Goal: Information Seeking & Learning: Learn about a topic

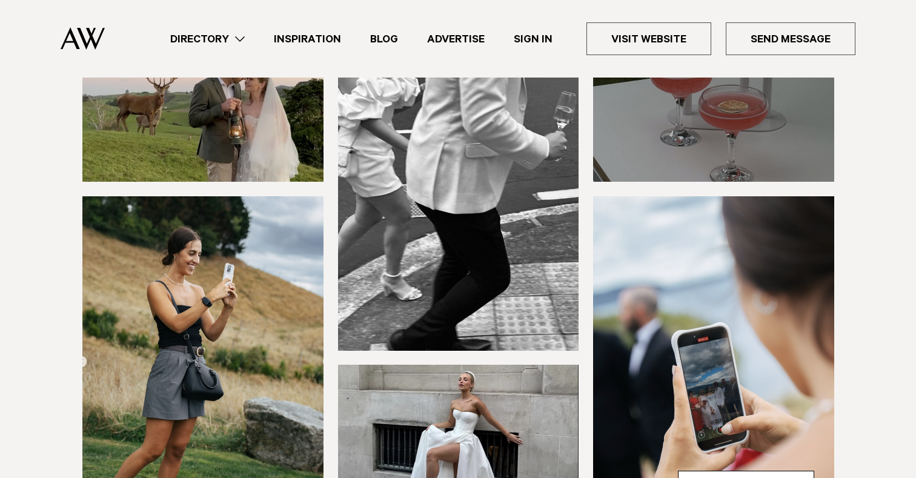
scroll to position [132, 0]
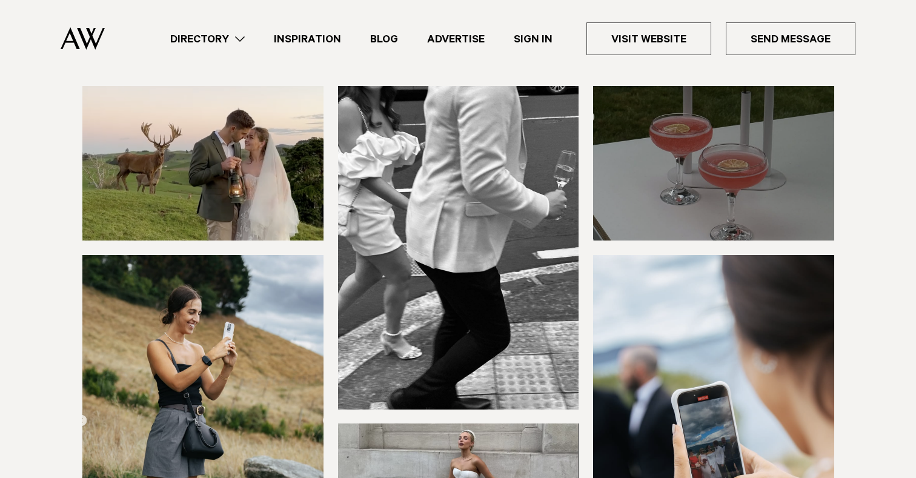
click at [243, 46] on link "Directory" at bounding box center [208, 39] width 104 height 16
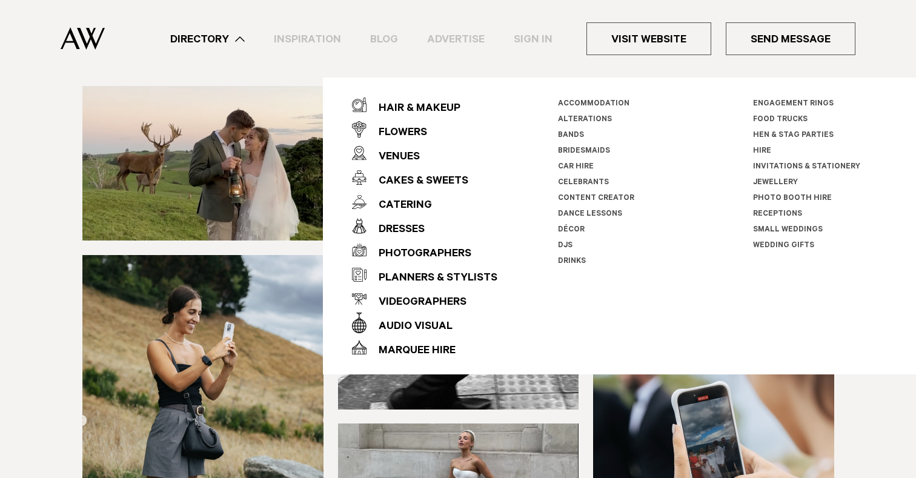
scroll to position [85, 0]
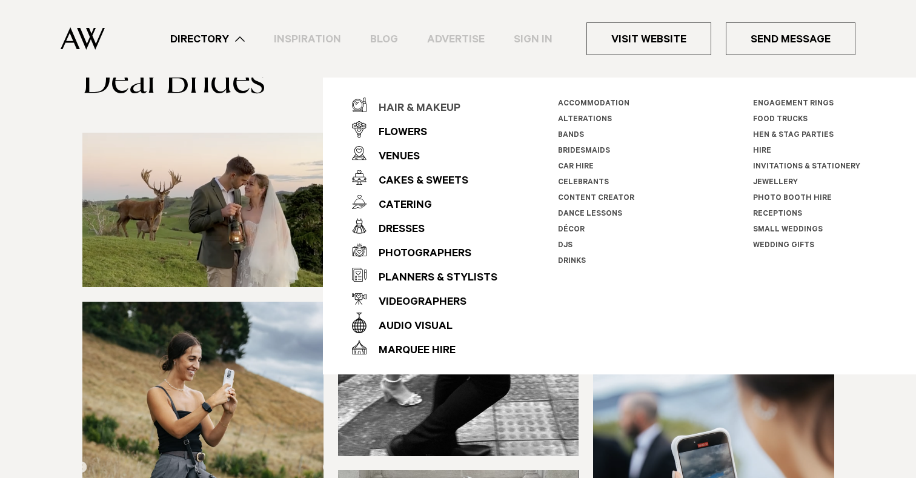
click at [434, 114] on div "Hair & Makeup" at bounding box center [414, 109] width 94 height 24
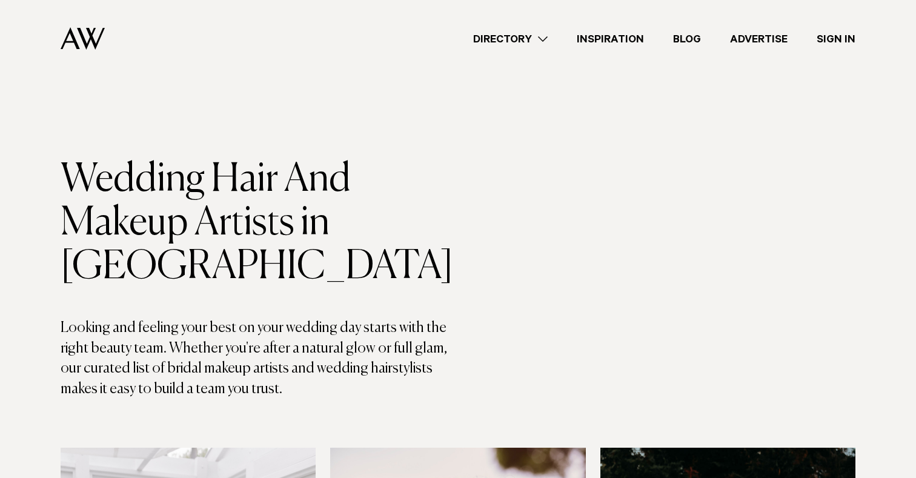
click at [541, 41] on link "Directory" at bounding box center [511, 39] width 104 height 16
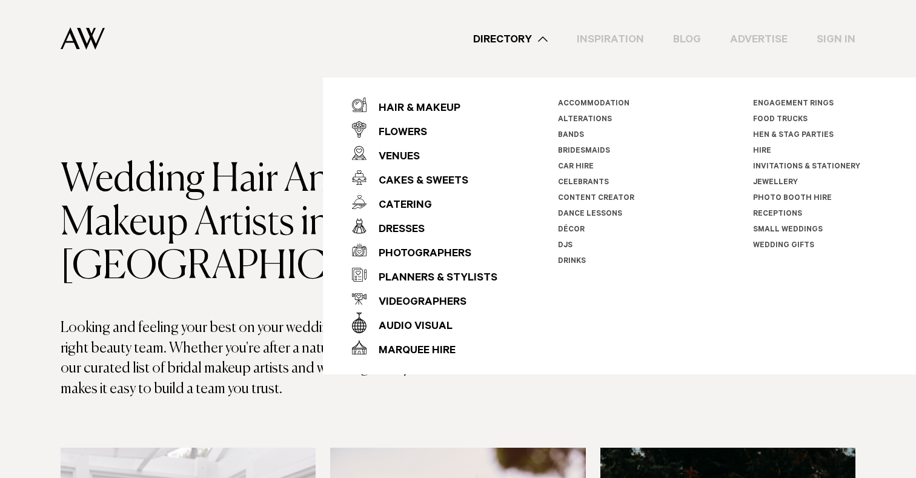
click at [592, 153] on link "Bridesmaids" at bounding box center [584, 151] width 52 height 8
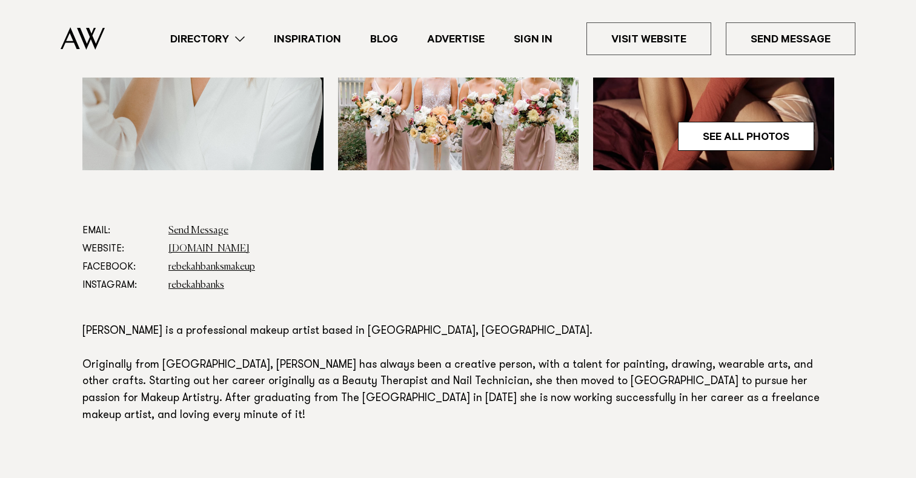
scroll to position [553, 0]
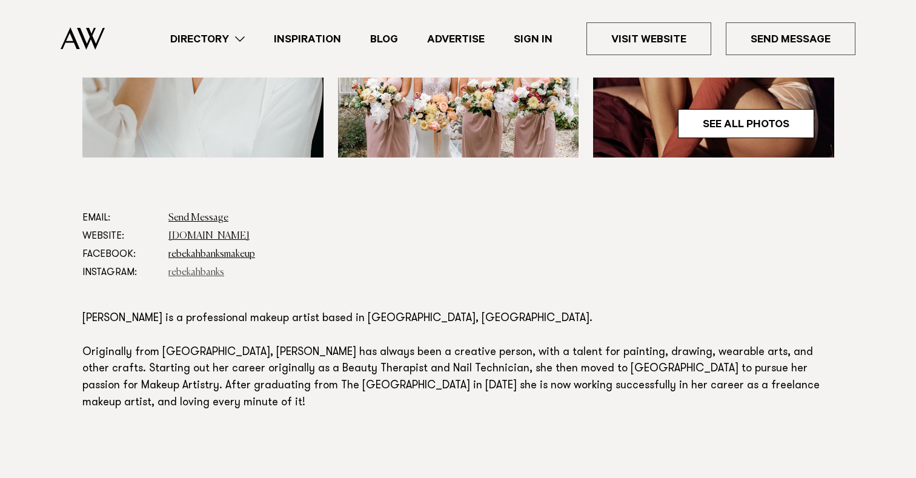
click at [207, 275] on link "rebekahbanks" at bounding box center [196, 273] width 56 height 10
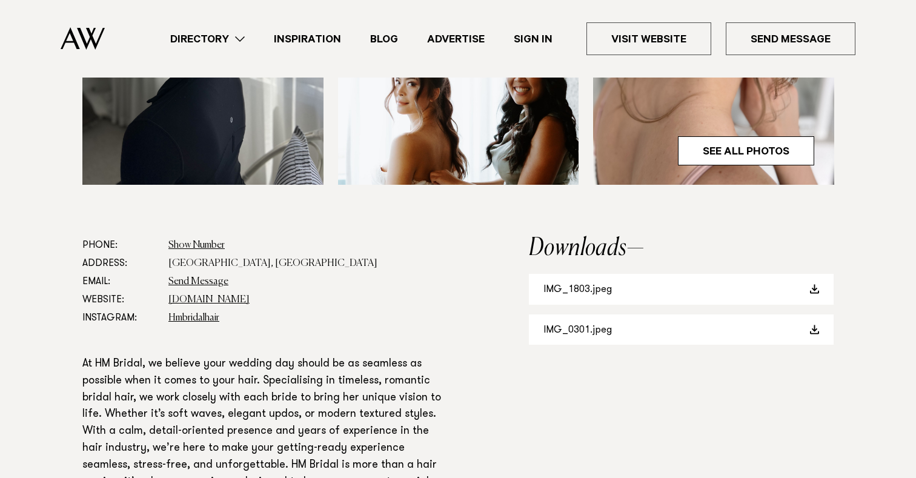
scroll to position [529, 0]
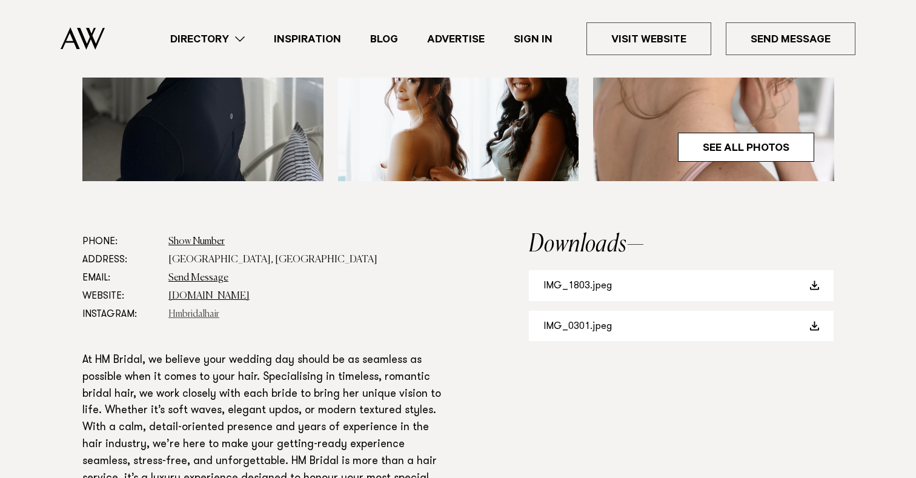
click at [203, 315] on link "Hmbridalhair" at bounding box center [193, 315] width 51 height 10
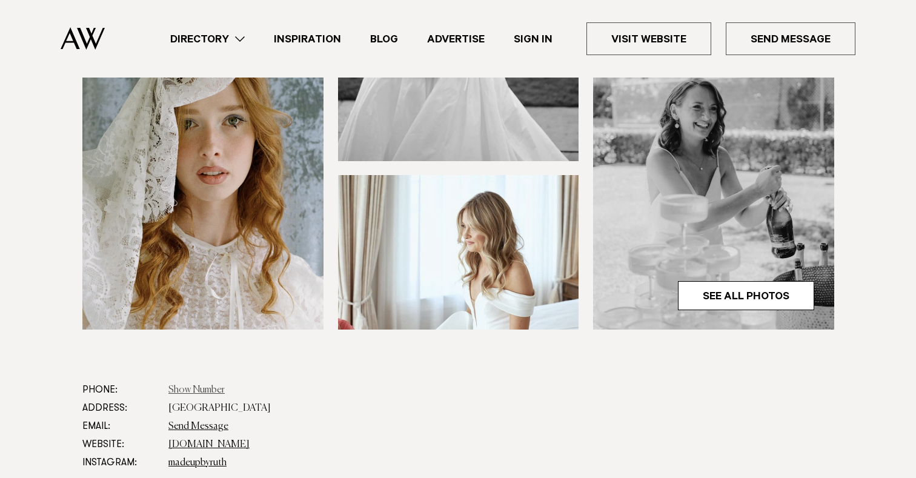
scroll to position [427, 0]
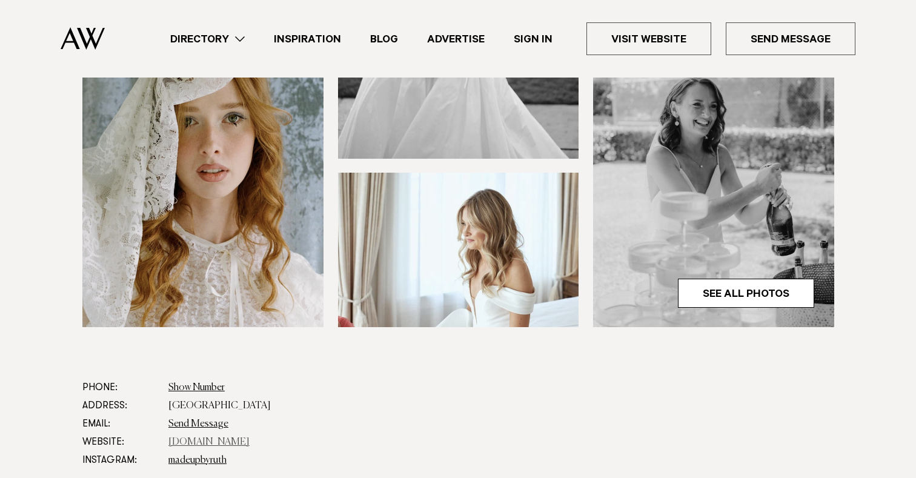
click at [212, 438] on link "www.madeupbyruth.co.nz" at bounding box center [208, 443] width 81 height 10
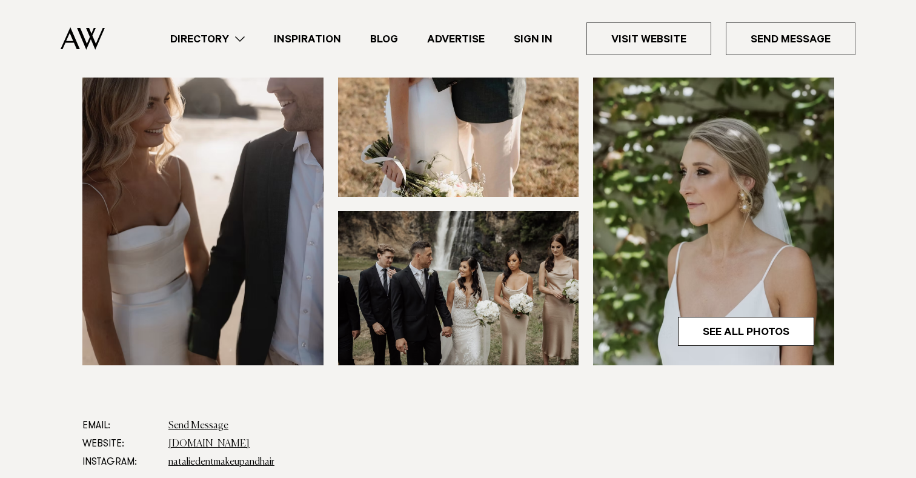
scroll to position [346, 0]
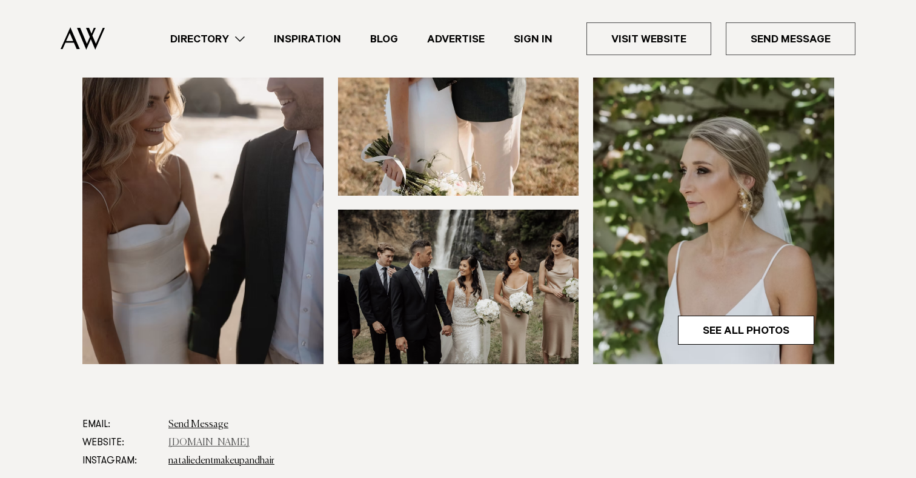
click at [237, 445] on link "www.nataliedent.com" at bounding box center [208, 443] width 81 height 10
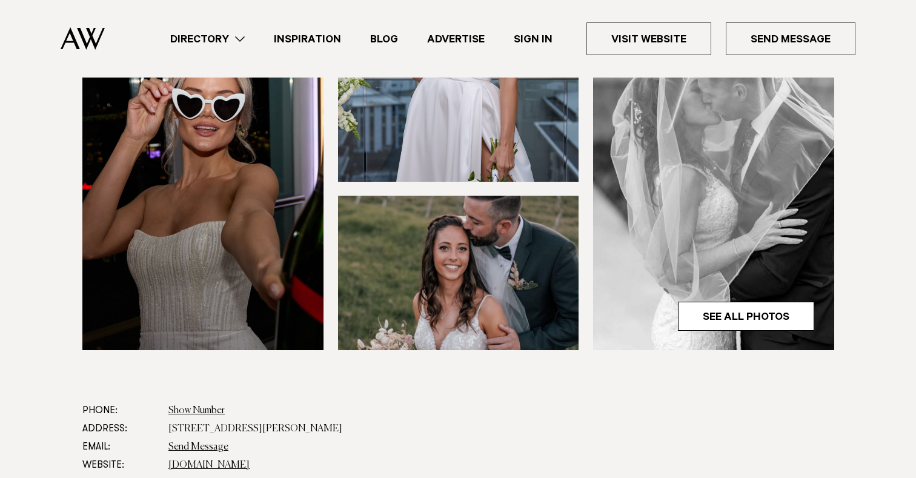
scroll to position [363, 0]
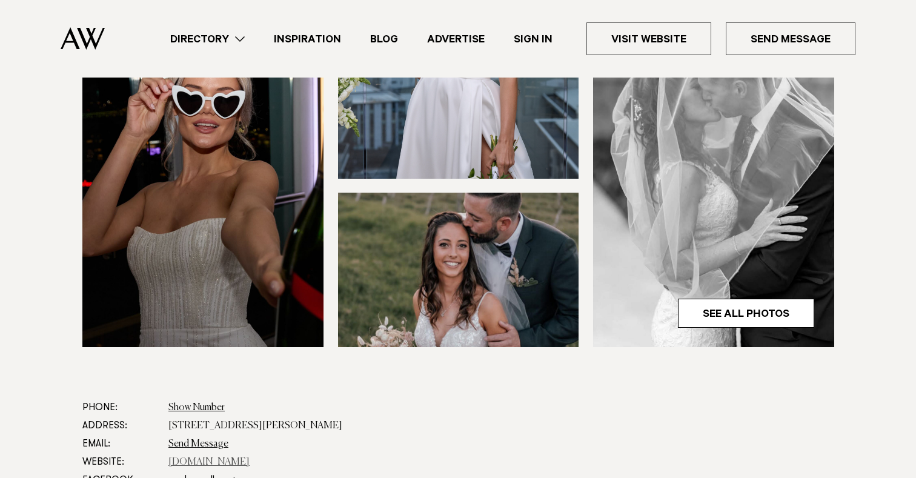
click at [205, 462] on link "mackwood.co.nz" at bounding box center [208, 463] width 81 height 10
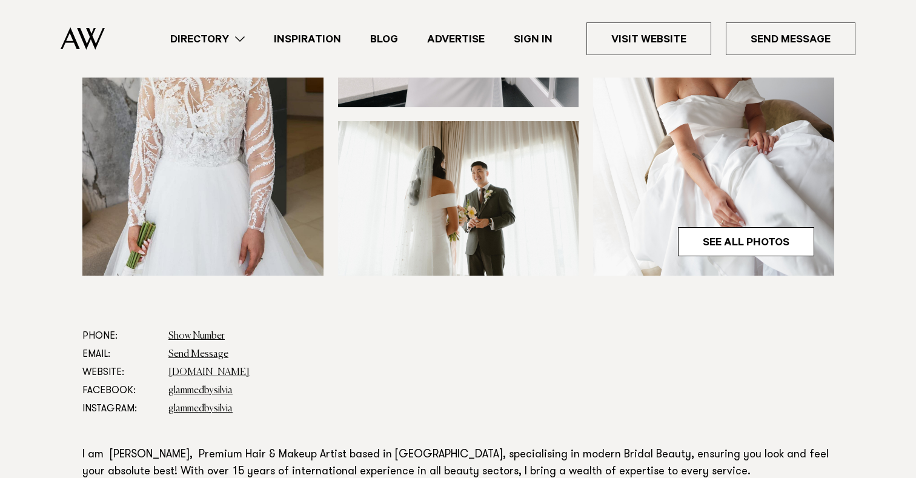
scroll to position [435, 0]
click at [213, 371] on link "silviapieva.co.nz" at bounding box center [208, 372] width 81 height 10
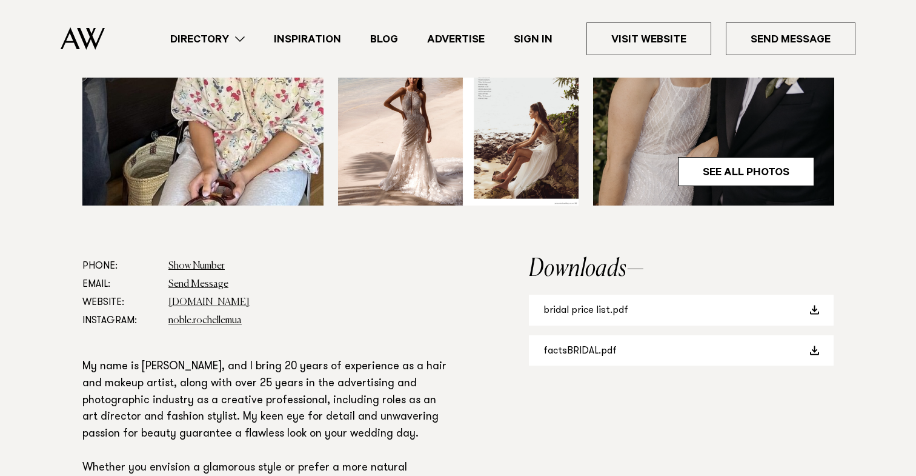
scroll to position [562, 0]
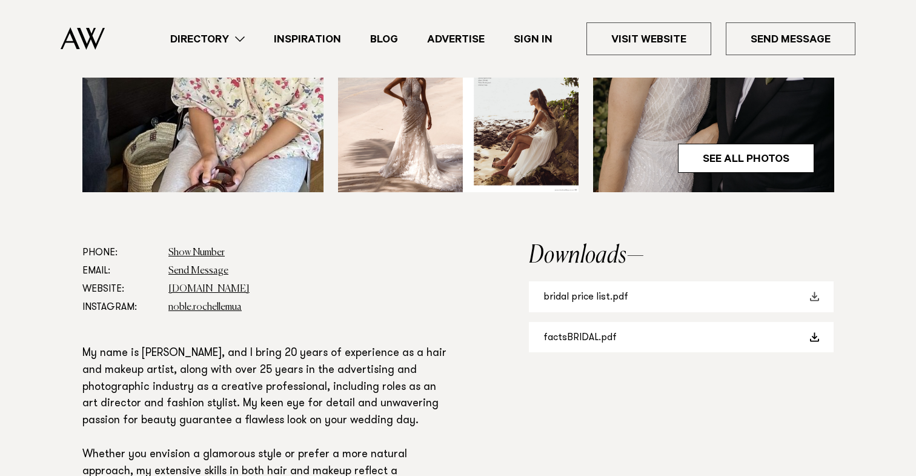
click at [574, 297] on link "bridal price list.pdf" at bounding box center [681, 296] width 305 height 31
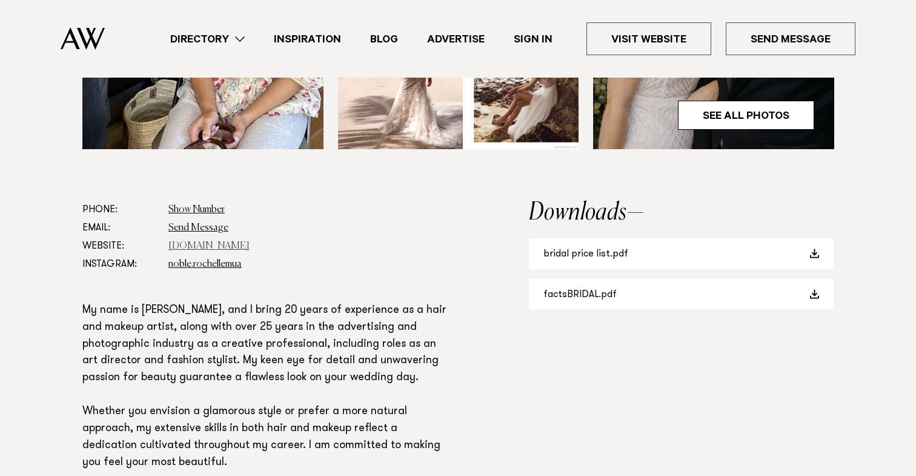
click at [238, 245] on link "[DOMAIN_NAME]" at bounding box center [208, 246] width 81 height 10
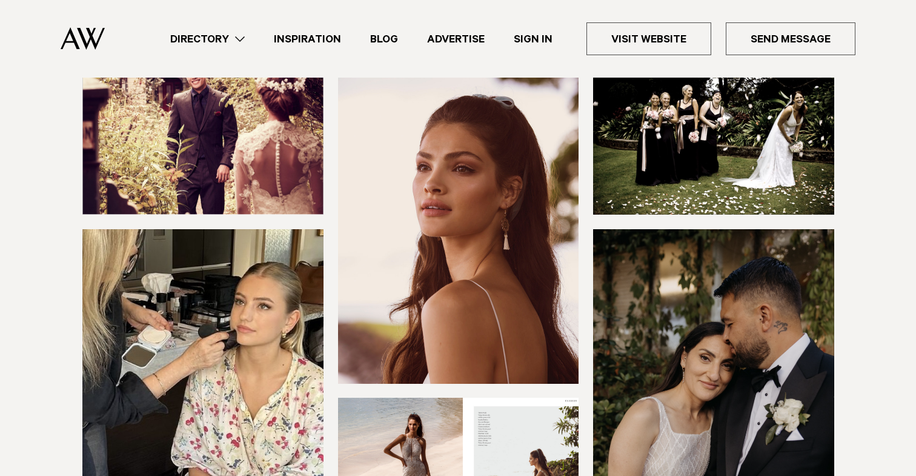
scroll to position [75, 0]
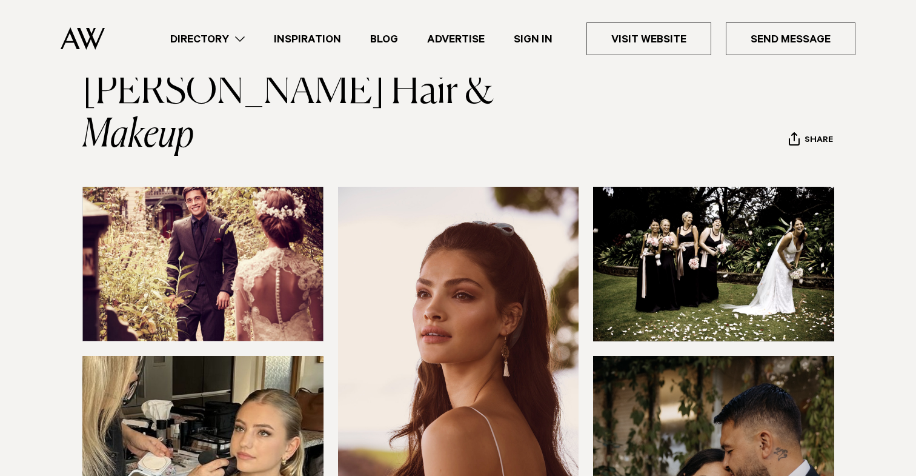
click at [235, 40] on link "Directory" at bounding box center [208, 39] width 104 height 16
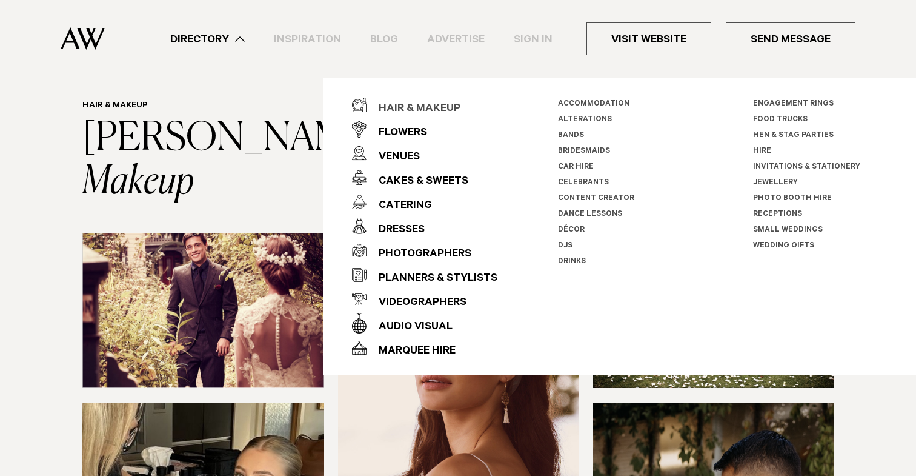
click at [441, 110] on div "Hair & Makeup" at bounding box center [414, 109] width 94 height 24
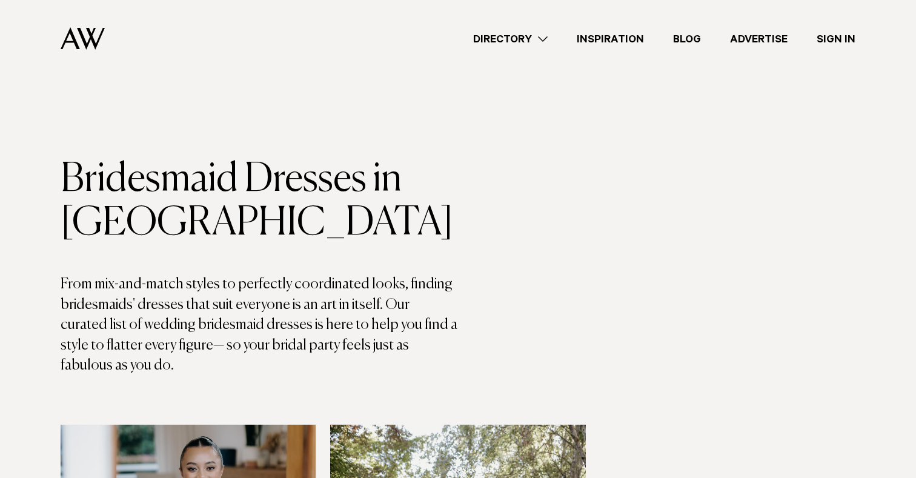
scroll to position [-1, 0]
click at [524, 42] on link "Directory" at bounding box center [511, 39] width 104 height 16
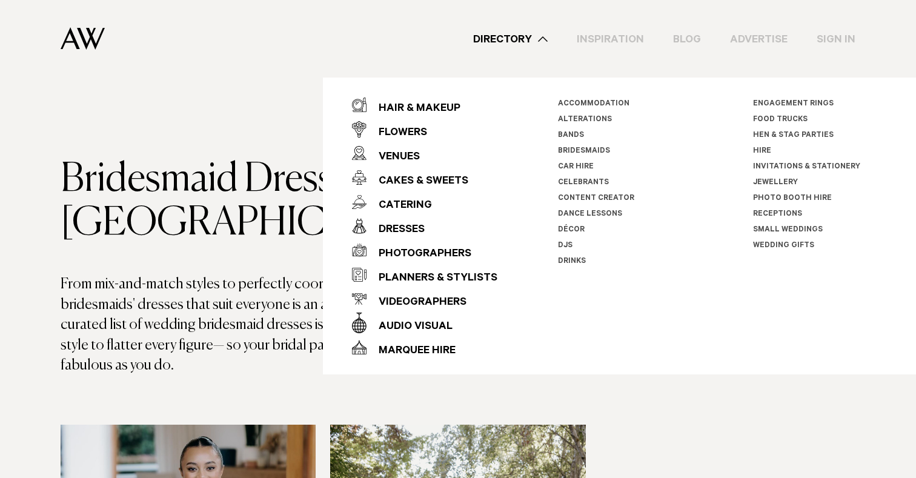
click at [575, 226] on link "Décor" at bounding box center [571, 230] width 27 height 8
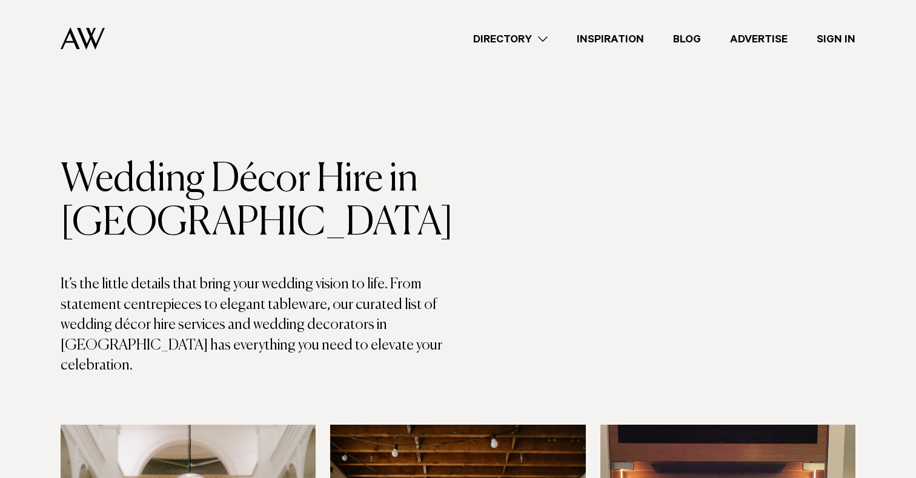
scroll to position [-1, 0]
click at [533, 39] on link "Directory" at bounding box center [511, 39] width 104 height 16
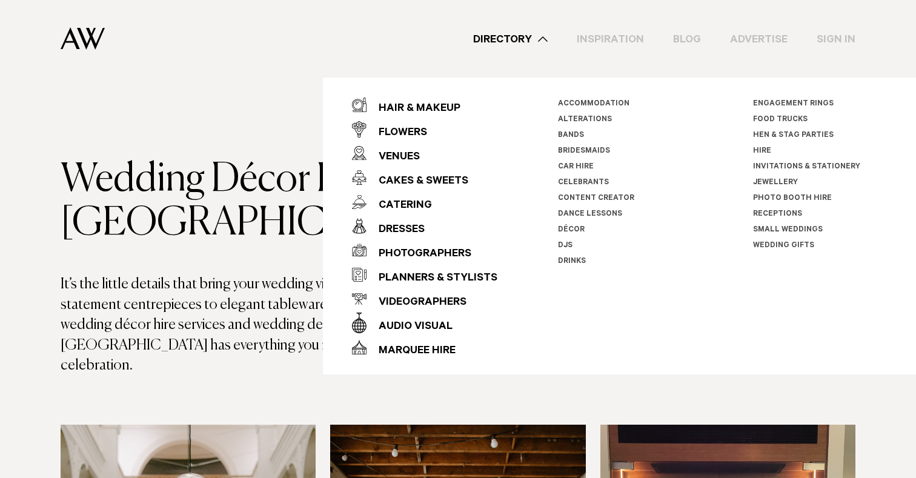
click at [784, 185] on link "Jewellery" at bounding box center [775, 183] width 45 height 8
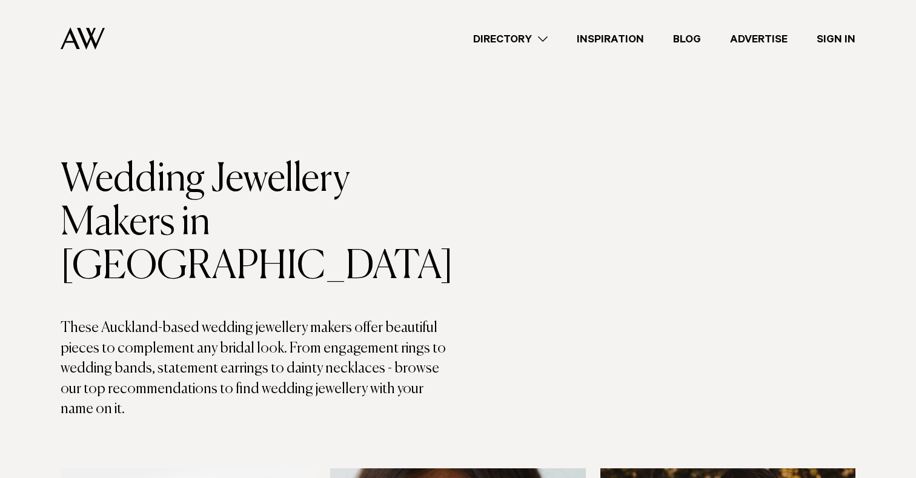
click at [539, 35] on link "Directory" at bounding box center [511, 39] width 104 height 16
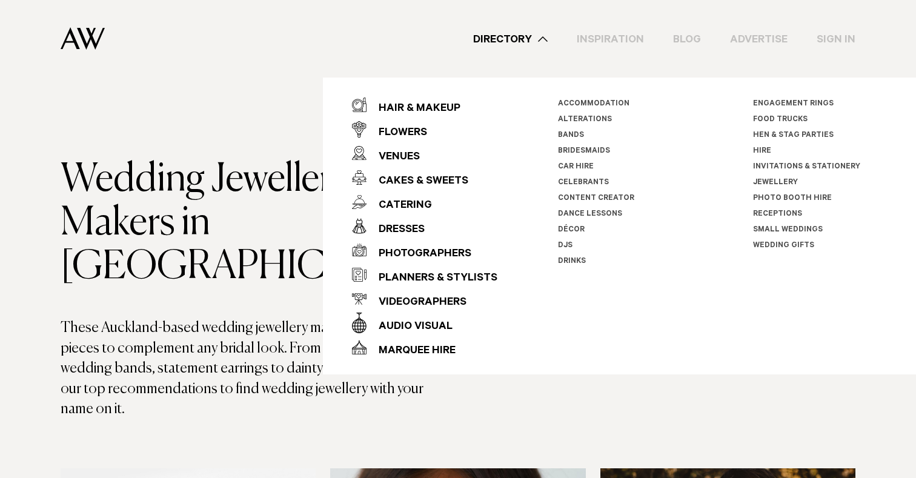
click at [759, 155] on link "Hire" at bounding box center [762, 151] width 18 height 8
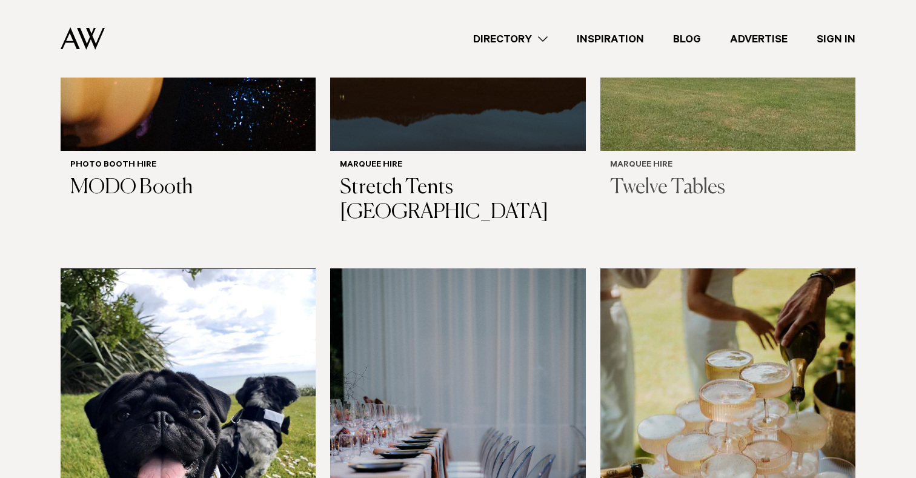
scroll to position [987, 0]
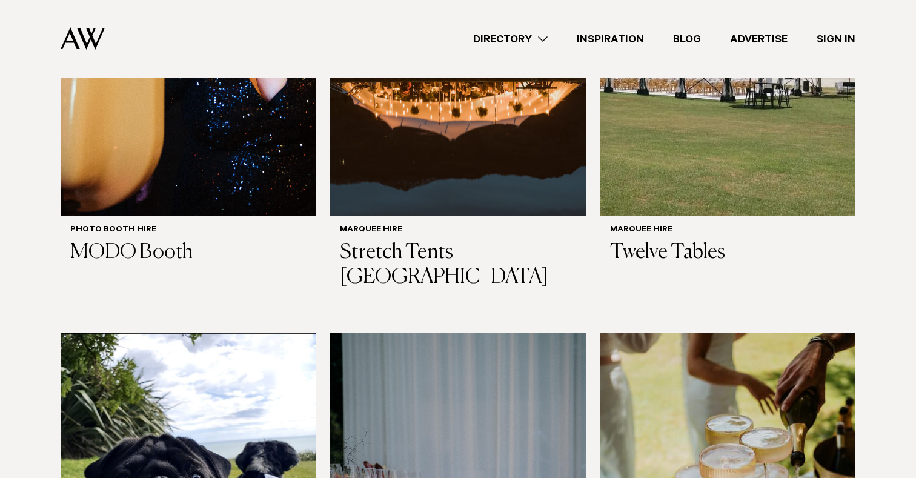
click at [547, 40] on link "Directory" at bounding box center [511, 39] width 104 height 16
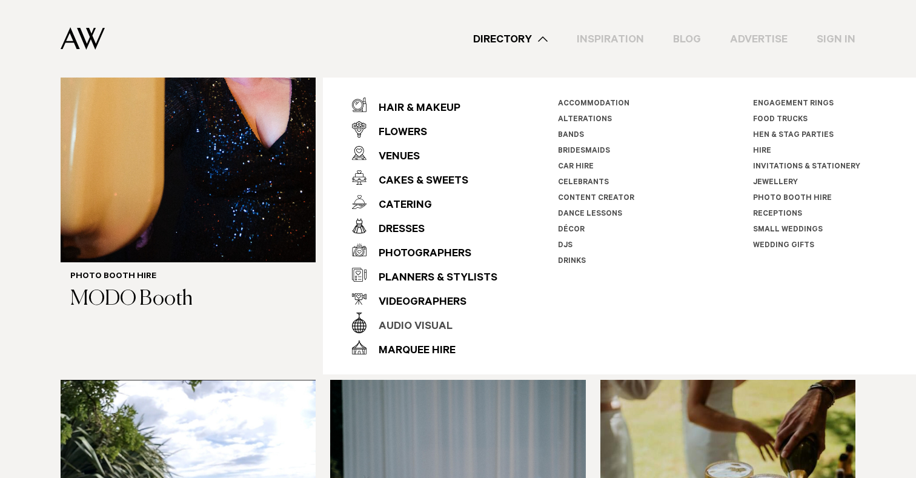
click at [418, 322] on div "Audio Visual" at bounding box center [410, 327] width 86 height 24
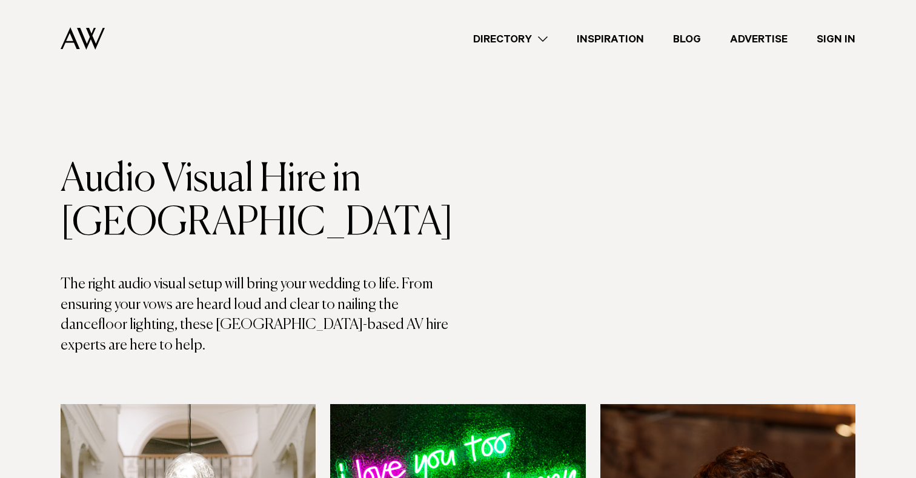
click at [551, 35] on link "Directory" at bounding box center [511, 39] width 104 height 16
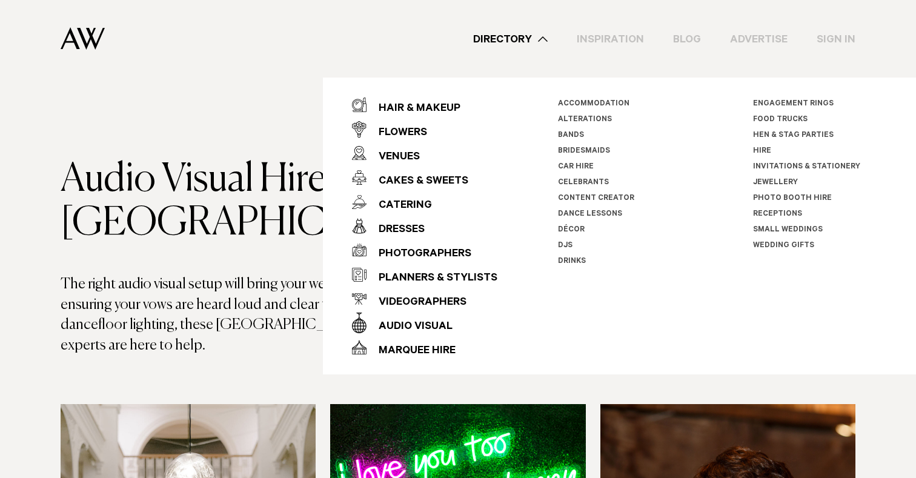
click at [577, 132] on link "Bands" at bounding box center [571, 136] width 26 height 8
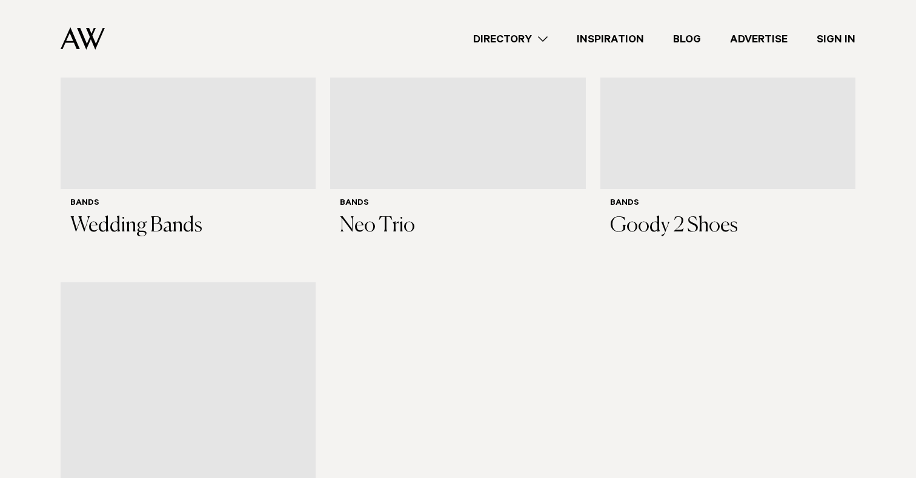
scroll to position [4976, 0]
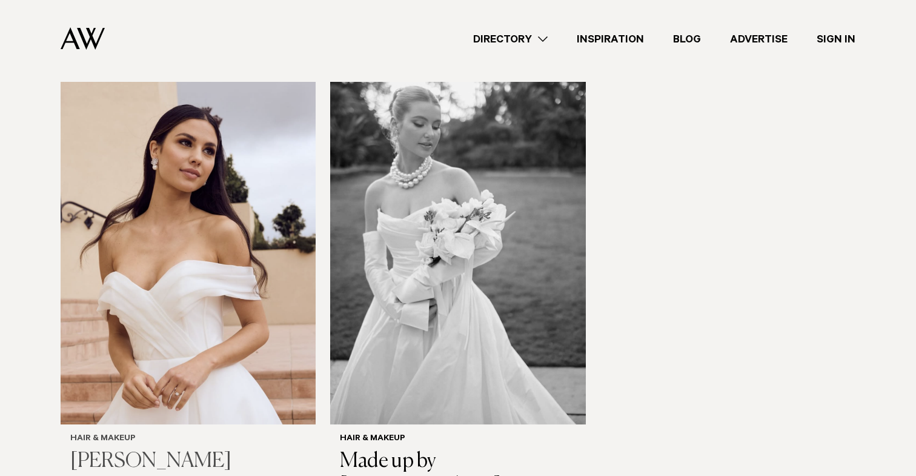
scroll to position [3094, 0]
